Goal: Check status

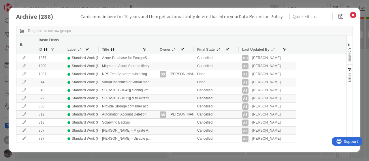
scroll to position [0, 42]
click at [351, 15] on icon at bounding box center [352, 15] width 7 height 8
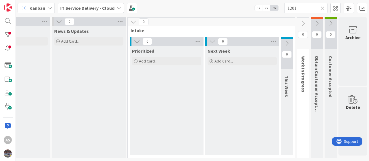
click at [117, 8] on icon at bounding box center [119, 8] width 5 height 5
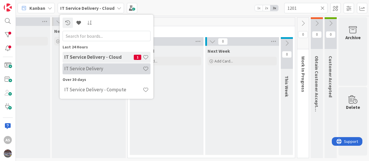
click at [86, 69] on h4 "IT Service Delivery" at bounding box center [103, 69] width 78 height 6
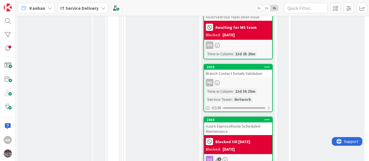
scroll to position [598, 0]
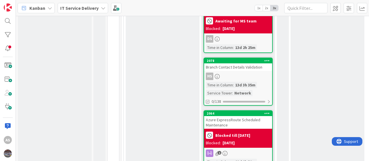
click at [228, 116] on div "Azure ExpressRoute Scheduled Maintenance" at bounding box center [238, 122] width 68 height 13
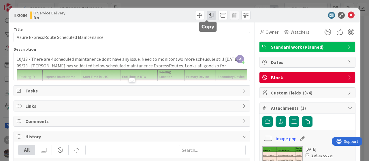
click at [208, 16] on span at bounding box center [211, 15] width 9 height 9
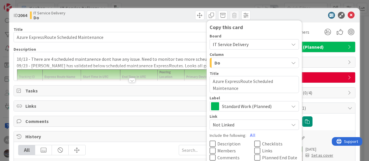
click at [265, 44] on span "IT Service Delivery" at bounding box center [249, 44] width 73 height 8
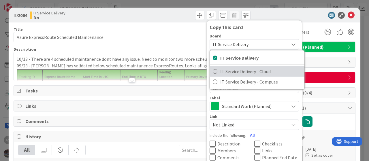
click at [242, 73] on span "IT Service Delivery - Cloud" at bounding box center [260, 71] width 81 height 9
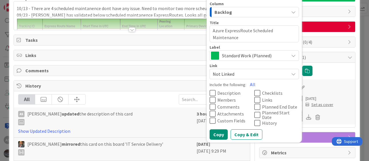
scroll to position [51, 0]
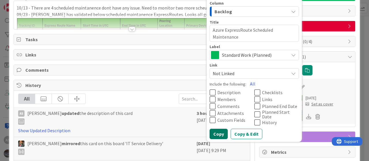
click at [215, 129] on button "Copy" at bounding box center [219, 134] width 18 height 10
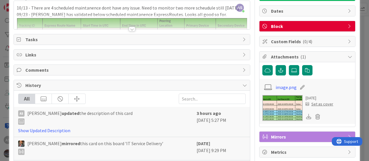
type textarea "x"
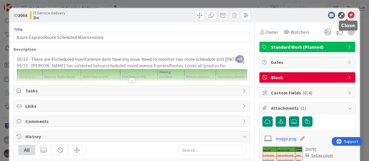
click at [348, 14] on icon at bounding box center [351, 15] width 7 height 7
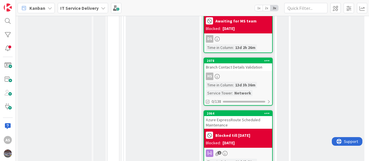
click at [104, 9] on icon at bounding box center [103, 8] width 5 height 5
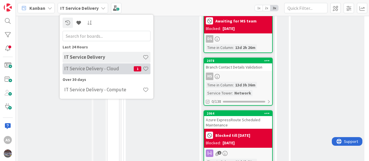
click at [95, 67] on h4 "IT Service Delivery - Cloud" at bounding box center [98, 69] width 69 height 6
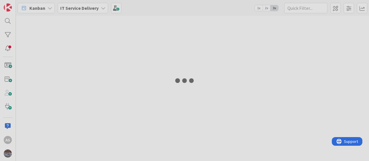
type input "1201"
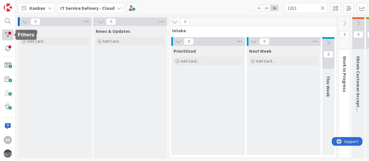
click at [6, 35] on div at bounding box center [8, 34] width 12 height 11
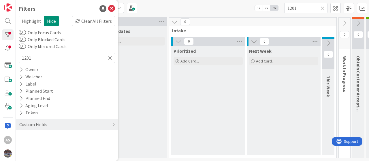
click at [173, 8] on div "Kanban IT Service Delivery - Cloud 1x 2x 3x 1201" at bounding box center [192, 8] width 353 height 16
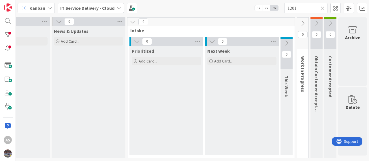
scroll to position [0, 45]
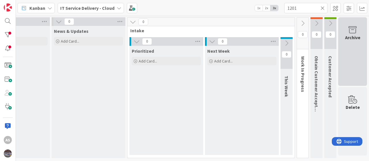
click at [344, 49] on div "Archive" at bounding box center [352, 51] width 29 height 69
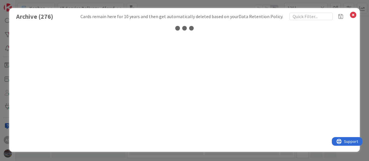
scroll to position [0, 42]
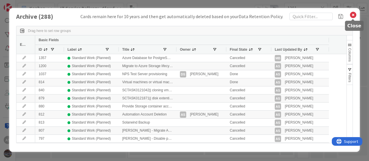
click at [352, 16] on icon at bounding box center [352, 15] width 7 height 8
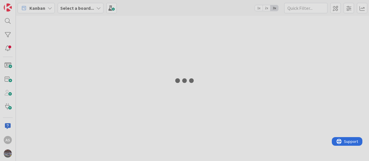
type input "1201"
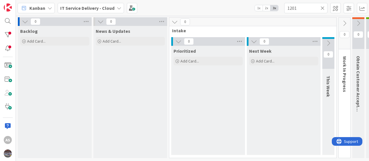
click at [323, 7] on icon at bounding box center [323, 7] width 4 height 5
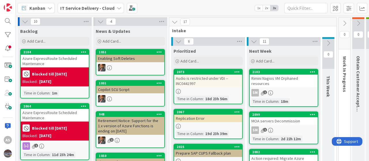
click at [57, 54] on div "2104" at bounding box center [55, 52] width 68 height 5
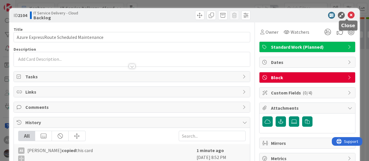
click at [348, 14] on icon at bounding box center [351, 15] width 7 height 7
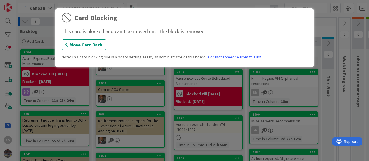
click at [323, 24] on div "Card Blocking This card is blocked and can't be moved until the block is remove…" at bounding box center [184, 80] width 369 height 161
click at [90, 41] on button "Move Card Back" at bounding box center [84, 44] width 45 height 10
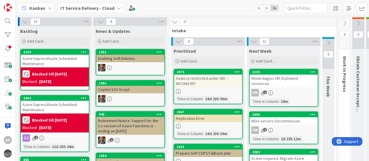
click at [55, 72] on b "Blocked till [DATE]" at bounding box center [49, 74] width 35 height 4
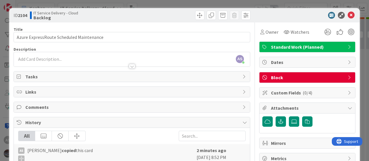
click at [348, 77] on icon at bounding box center [350, 77] width 5 height 5
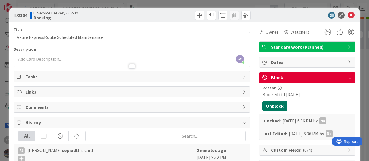
click at [270, 105] on button "Unblock" at bounding box center [274, 106] width 25 height 10
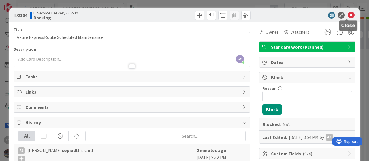
click at [348, 16] on icon at bounding box center [351, 15] width 7 height 7
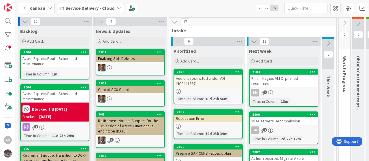
click at [48, 63] on div "Azure ExpressRoute Scheduled Maintenance" at bounding box center [55, 61] width 68 height 13
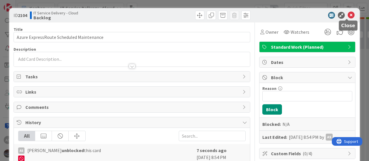
click at [348, 14] on icon at bounding box center [351, 15] width 7 height 7
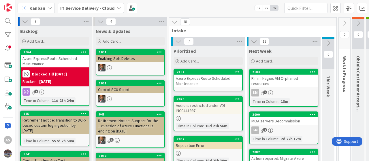
click at [117, 8] on icon at bounding box center [119, 8] width 5 height 5
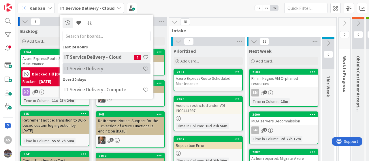
click at [94, 67] on h4 "IT Service Delivery" at bounding box center [103, 69] width 78 height 6
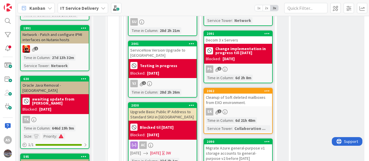
scroll to position [229, 0]
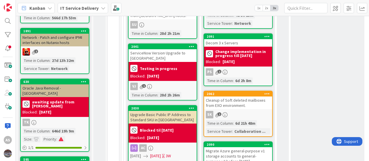
click at [105, 8] on div "IT Service Delivery" at bounding box center [83, 8] width 50 height 10
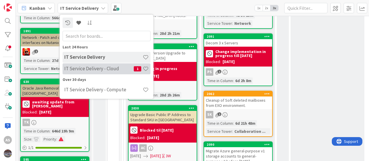
click at [88, 67] on h4 "IT Service Delivery - Cloud" at bounding box center [98, 69] width 69 height 6
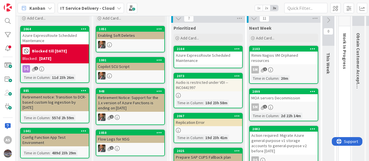
scroll to position [27, 0]
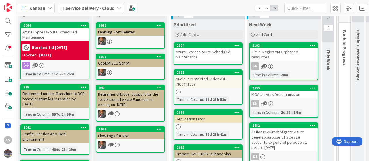
click at [204, 88] on div "2073 Audio is restricted under VDI --INC0441997 Time in Column : 18d 23h 58m" at bounding box center [208, 86] width 69 height 35
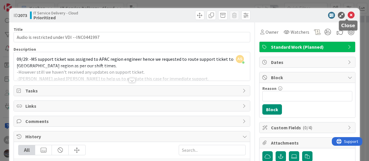
click at [348, 15] on icon at bounding box center [351, 15] width 7 height 7
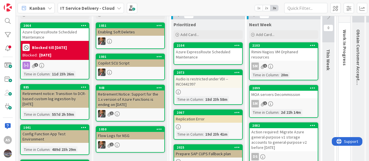
click at [190, 85] on div "Audio is restricted under VDI --INC0441997" at bounding box center [208, 81] width 68 height 13
click at [190, 85] on div "9 Backlog Add Card... 2064 Azure ExpressRoute Scheduled Maintenance Blocked til…" at bounding box center [192, 88] width 353 height 145
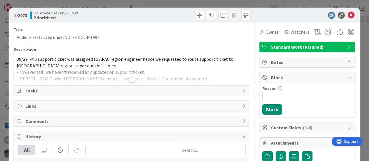
click at [16, 56] on div "09/29: -MS support ticket was assigned to APAC region engineer hence we request…" at bounding box center [132, 66] width 236 height 29
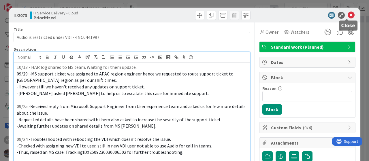
click at [348, 14] on icon at bounding box center [351, 15] width 7 height 7
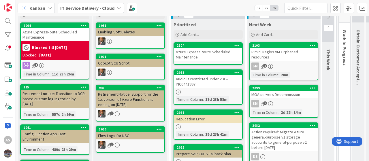
click at [220, 125] on div at bounding box center [208, 127] width 68 height 5
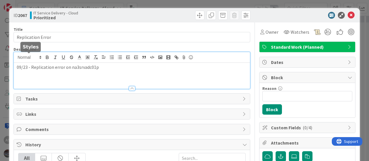
click at [15, 58] on div "09/23 - Replication error on na3srvadc01p" at bounding box center [132, 70] width 236 height 37
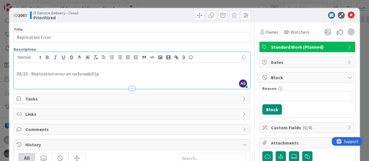
click at [22, 68] on p at bounding box center [132, 67] width 230 height 7
click at [348, 15] on icon at bounding box center [351, 15] width 7 height 7
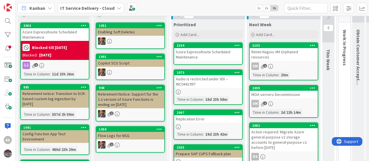
click at [113, 5] on div "IT Service Delivery - Cloud" at bounding box center [91, 8] width 66 height 10
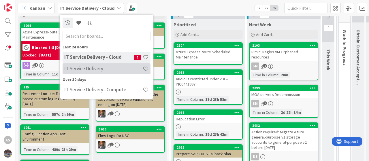
click at [87, 68] on h4 "IT Service Delivery" at bounding box center [103, 69] width 78 height 6
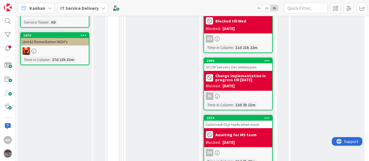
scroll to position [509, 0]
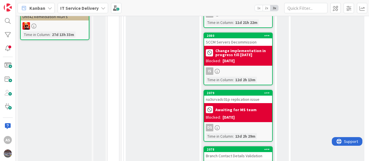
click at [243, 108] on b "Awaiting for MS team" at bounding box center [235, 110] width 41 height 4
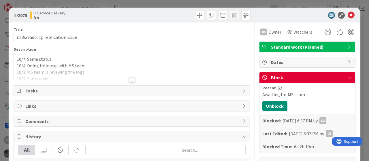
click at [107, 67] on div at bounding box center [132, 73] width 236 height 15
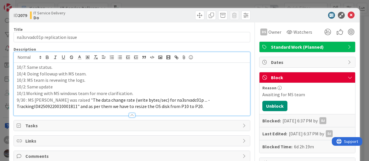
click at [130, 78] on p "10/3: MS team is revewing the logs." at bounding box center [132, 80] width 230 height 7
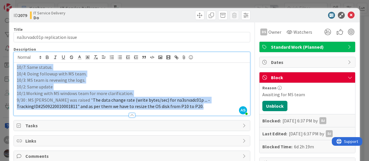
copy div "10/7: Same status. 10/4: Doing followup with MS team. 10/3: MS team is revewing…"
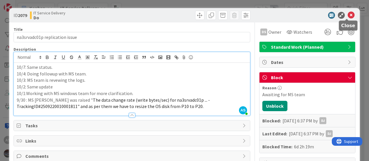
click at [348, 14] on icon at bounding box center [351, 15] width 7 height 7
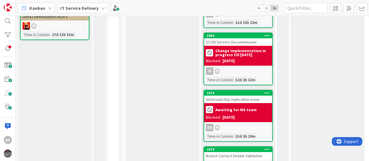
click at [104, 8] on icon at bounding box center [103, 8] width 5 height 5
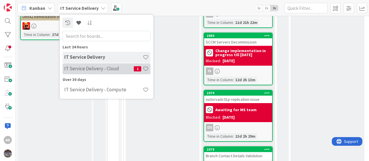
click at [100, 67] on h4 "IT Service Delivery - Cloud" at bounding box center [98, 69] width 69 height 6
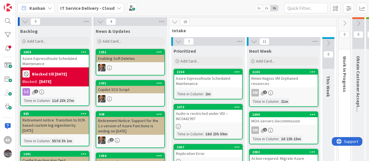
click at [200, 151] on div "Replication Error" at bounding box center [208, 153] width 68 height 7
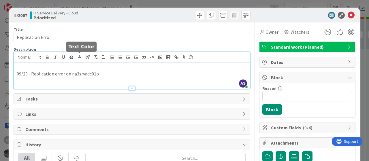
click at [78, 59] on div "AS [PERSON_NAME] just joined 09/23 - Replication error on na3srvadc01p" at bounding box center [132, 70] width 236 height 37
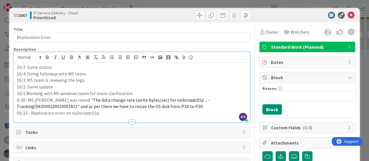
click at [62, 66] on p "10/7: Same status." at bounding box center [132, 67] width 230 height 7
click at [17, 67] on p "10/7: Same status." at bounding box center [132, 67] width 230 height 7
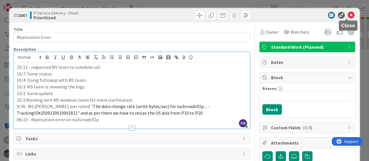
click at [348, 15] on icon at bounding box center [351, 15] width 7 height 7
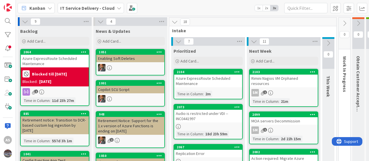
click at [207, 87] on div "2104 Azure ExpressRoute Scheduled Maintenance Time in Column : 2m" at bounding box center [208, 84] width 69 height 31
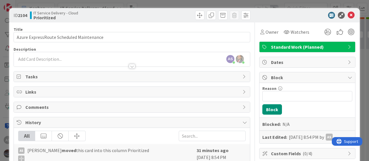
click at [126, 58] on div "AS [PERSON_NAME] just joined [PERSON_NAME] just joined" at bounding box center [132, 59] width 236 height 14
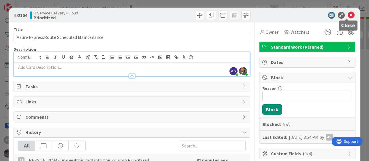
click at [348, 16] on icon at bounding box center [351, 15] width 7 height 7
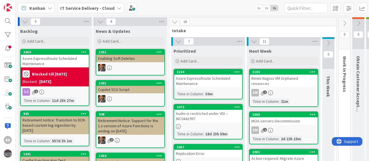
click at [44, 68] on div "Blocked till [DATE] Blocked: [DATE]" at bounding box center [55, 76] width 68 height 19
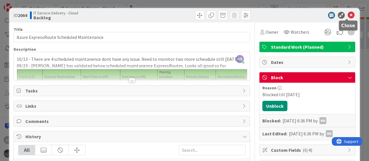
click at [348, 15] on icon at bounding box center [351, 15] width 7 height 7
